Goal: Information Seeking & Learning: Check status

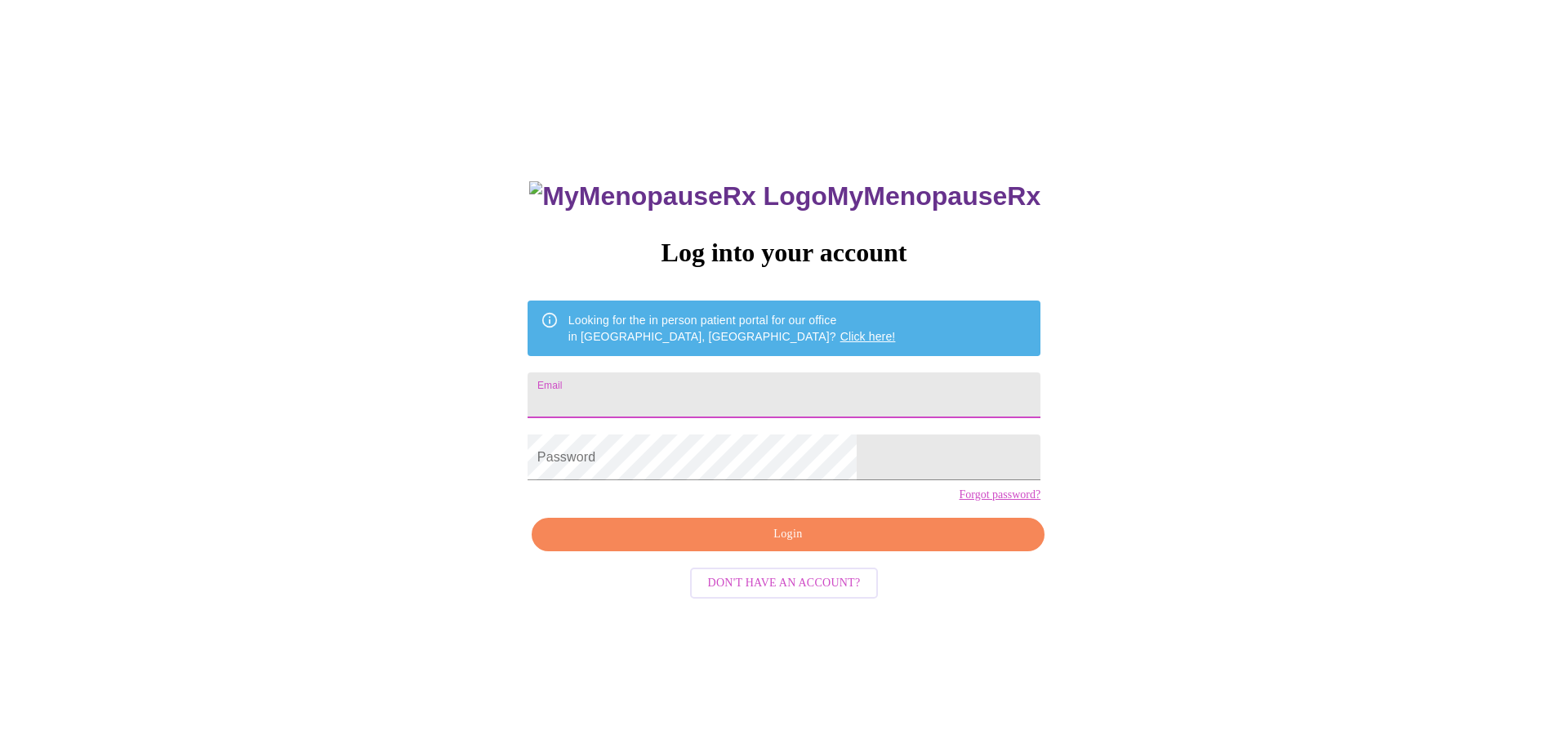
click at [720, 391] on input "Email" at bounding box center [784, 395] width 513 height 46
type input "juliebreen12321@gmail.com"
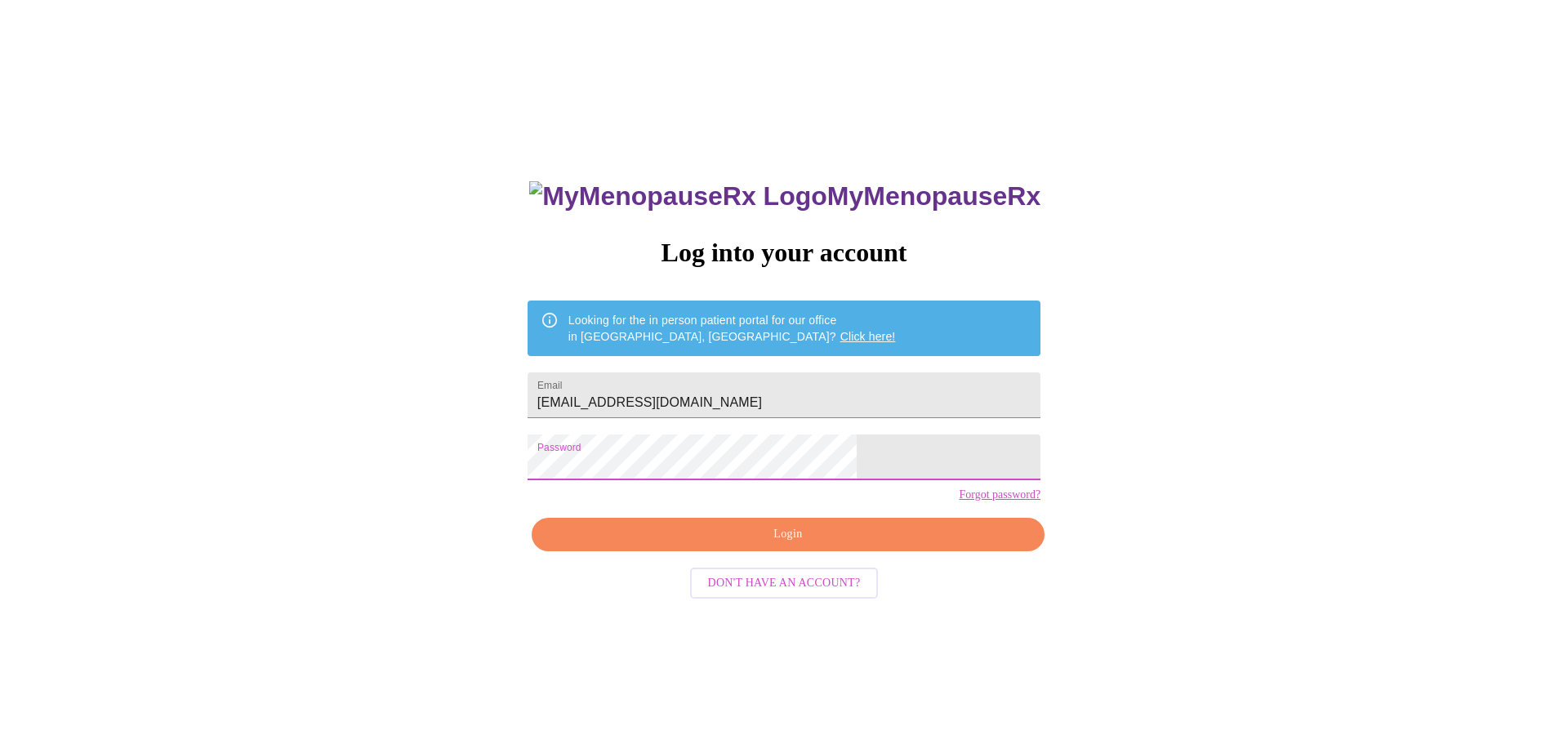
click at [617, 458] on div "MyMenopauseRx Log into your account Looking for the in person patient portal fo…" at bounding box center [784, 526] width 546 height 744
click at [775, 545] on span "Login" at bounding box center [788, 535] width 475 height 21
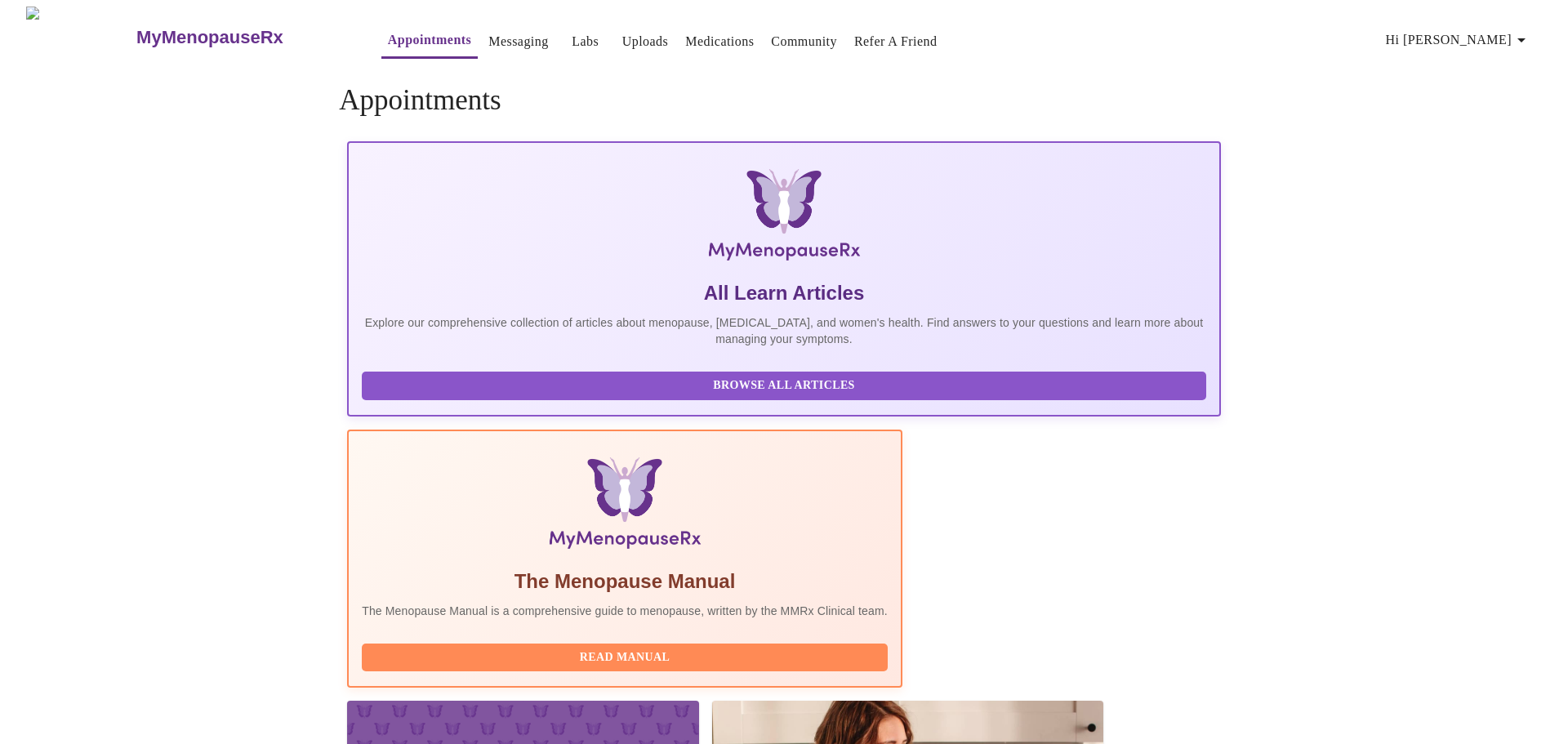
click at [572, 39] on link "Labs" at bounding box center [585, 41] width 27 height 23
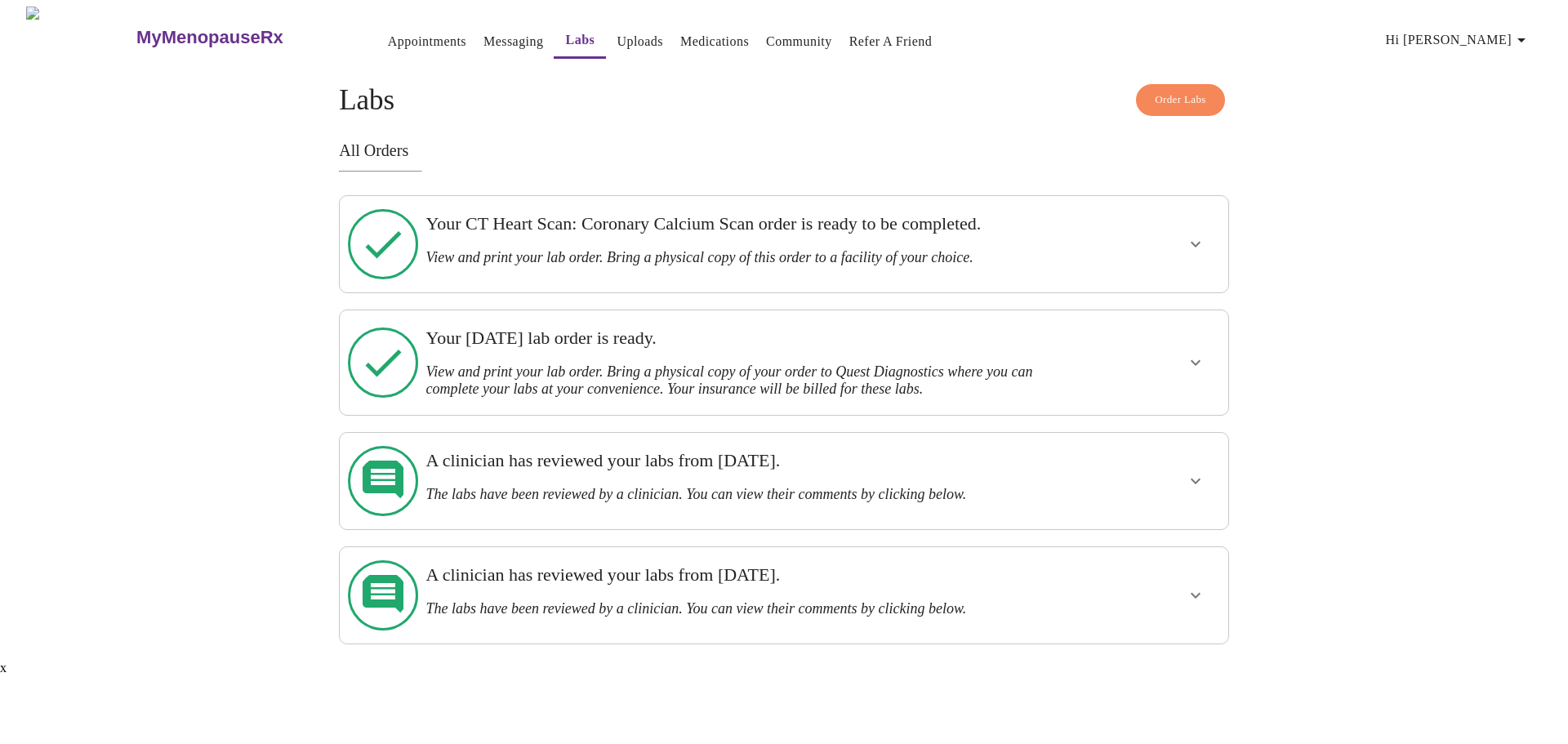
click at [1195, 353] on icon "show more" at bounding box center [1196, 362] width 20 height 20
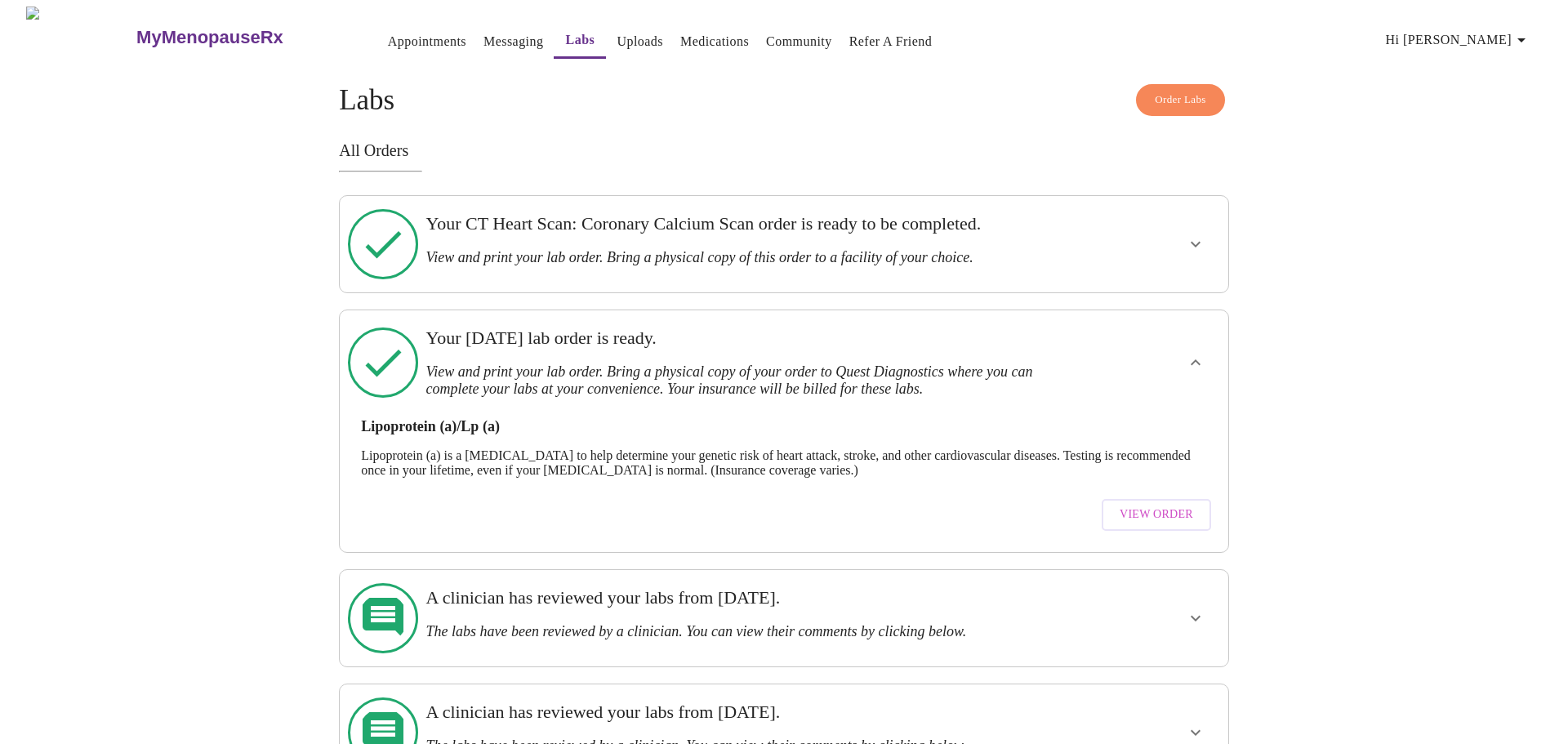
click at [1162, 505] on span "View Order" at bounding box center [1156, 515] width 74 height 21
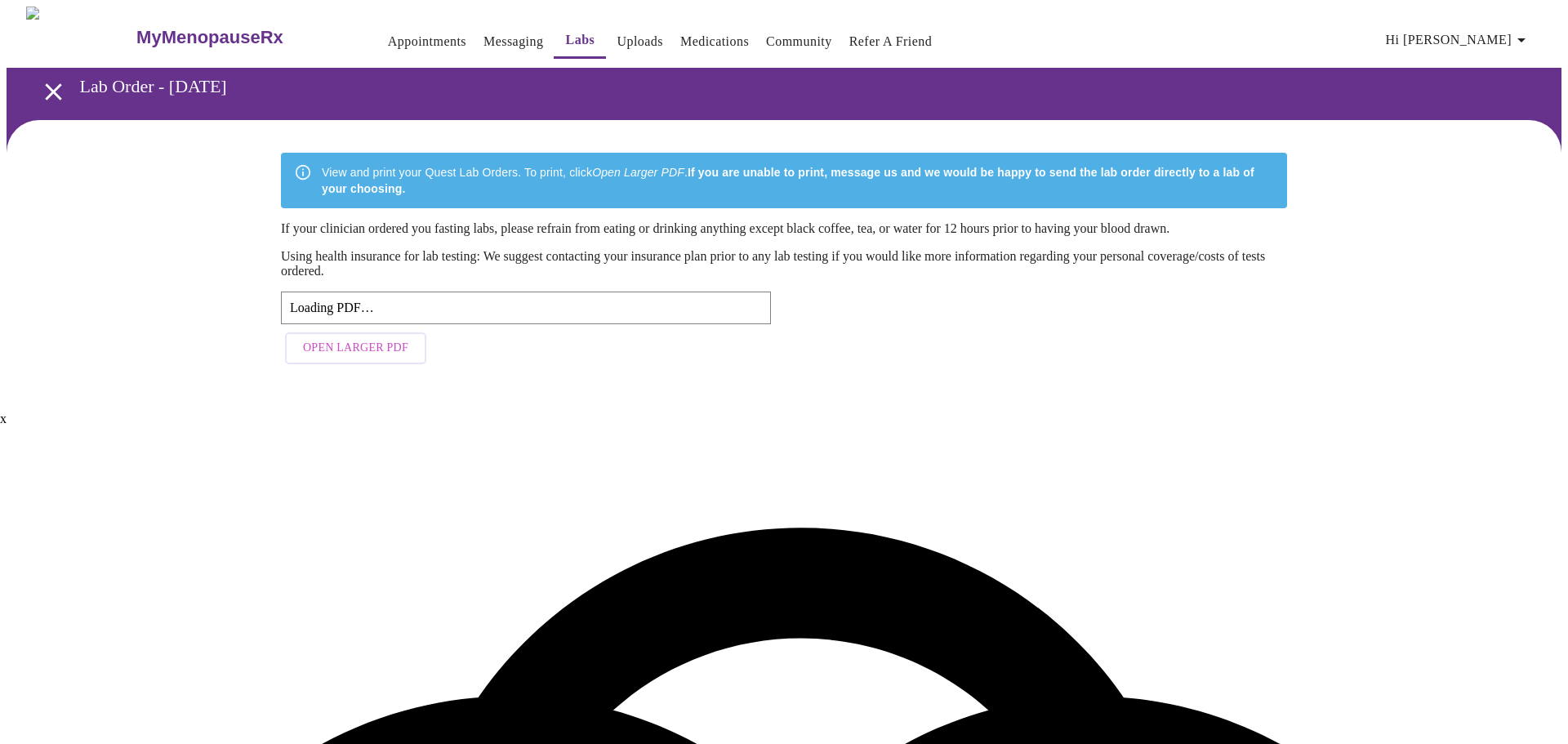
click at [400, 357] on span "Open Larger PDF" at bounding box center [356, 348] width 105 height 21
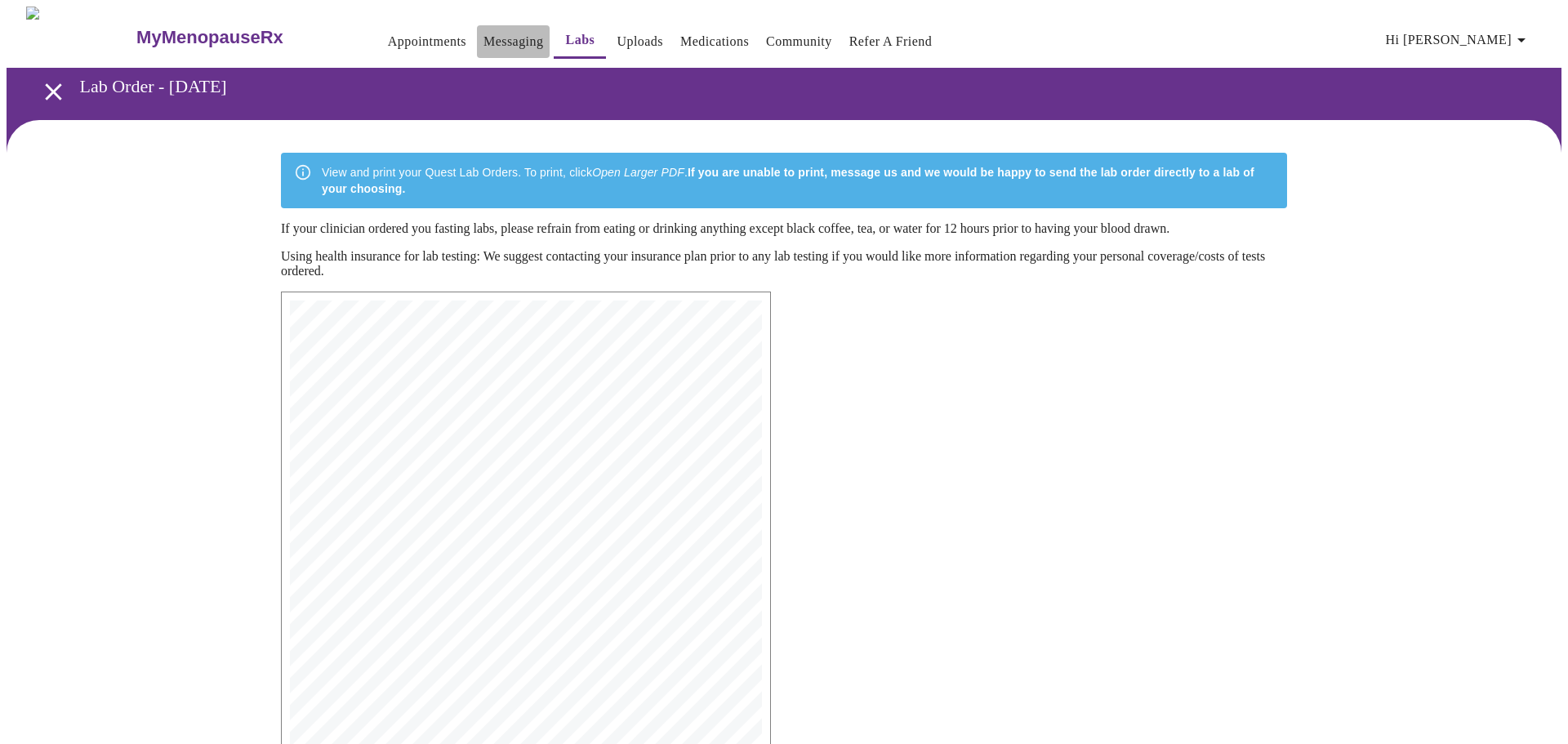
click at [483, 35] on link "Messaging" at bounding box center [513, 41] width 60 height 23
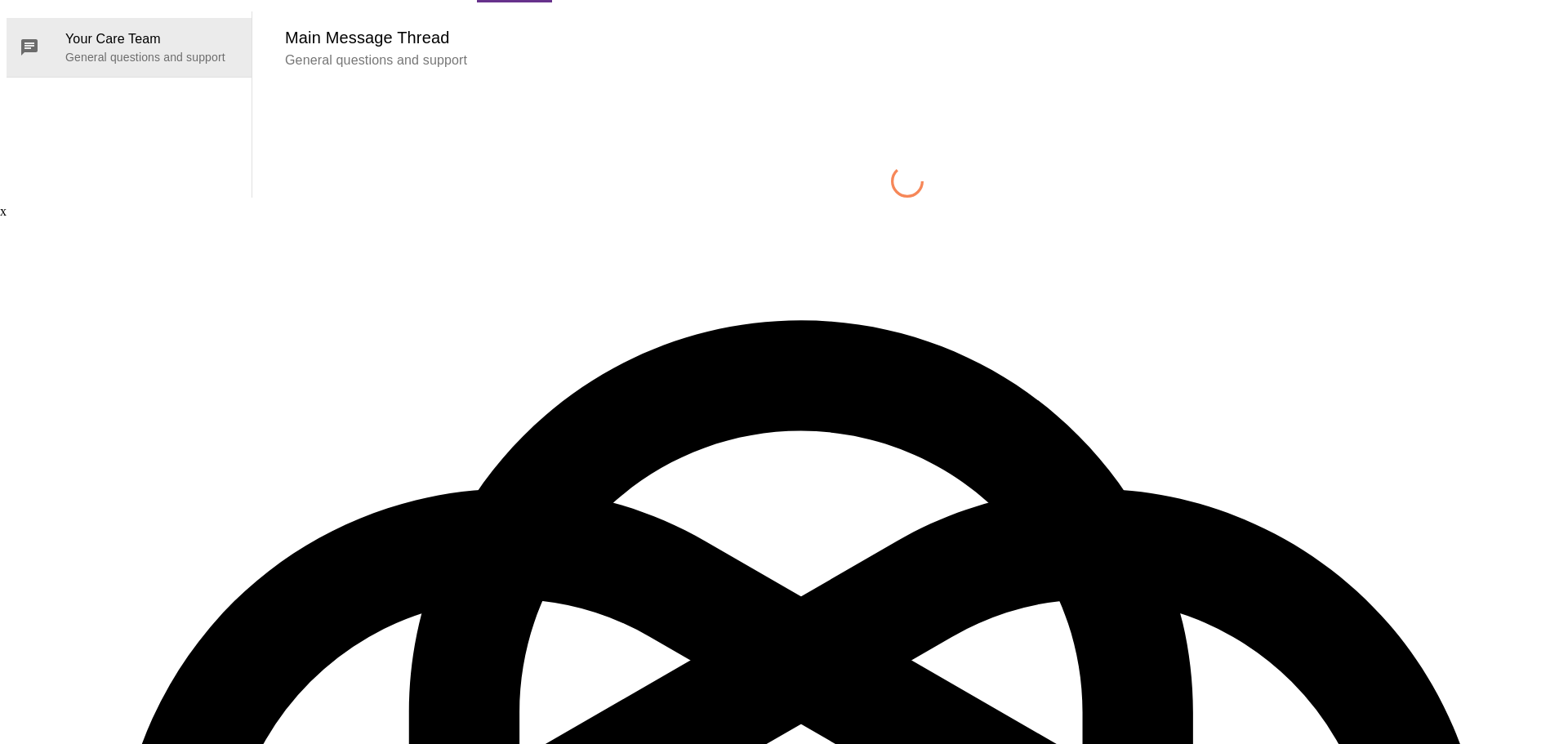
scroll to position [62, 0]
